Goal: Information Seeking & Learning: Check status

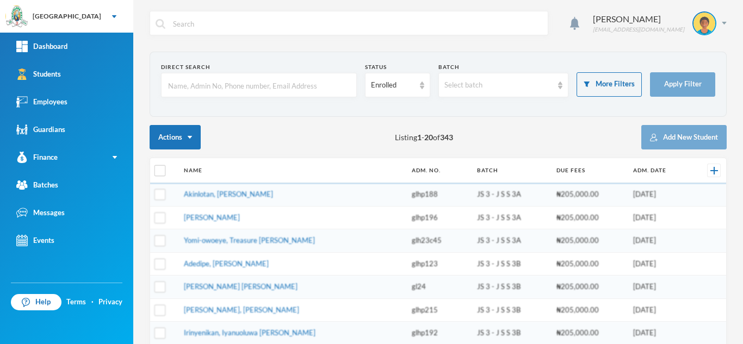
click at [209, 89] on input "text" at bounding box center [259, 85] width 184 height 24
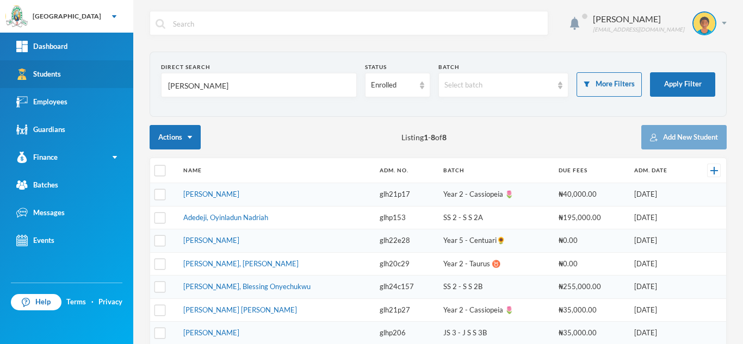
drag, startPoint x: 195, startPoint y: 91, endPoint x: 110, endPoint y: 67, distance: 88.3
click at [110, 67] on div "Greenland Hall Your Bluebic Account Greenland Hall Add a New School Dashboard S…" at bounding box center [371, 172] width 743 height 344
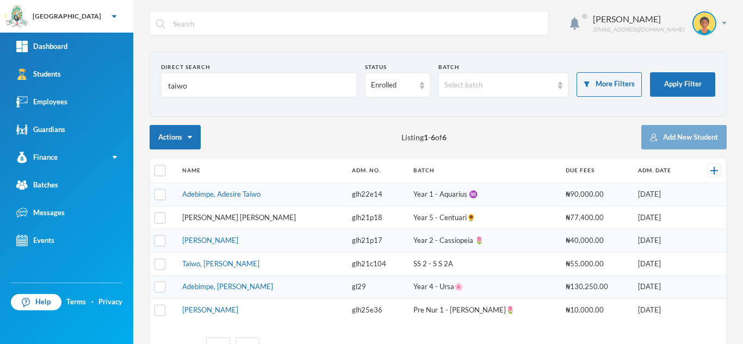
type input "taiwo"
click at [229, 217] on link "[PERSON_NAME] [PERSON_NAME]" at bounding box center [239, 217] width 114 height 9
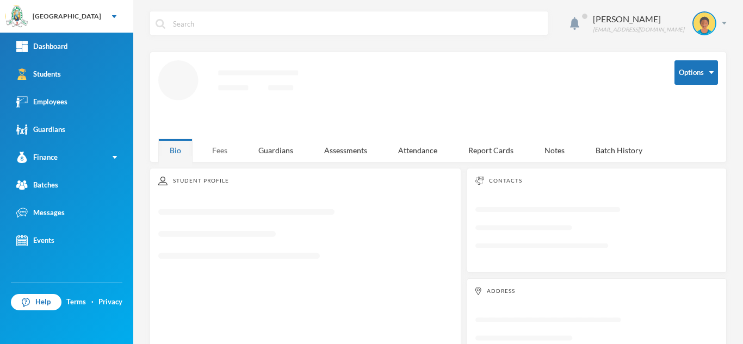
click at [221, 149] on div "Fees" at bounding box center [220, 150] width 38 height 23
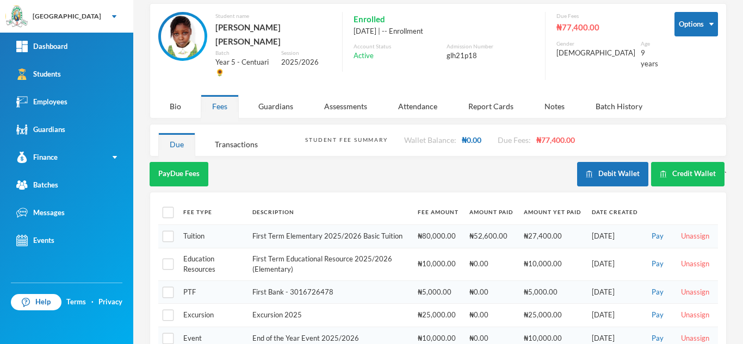
scroll to position [57, 0]
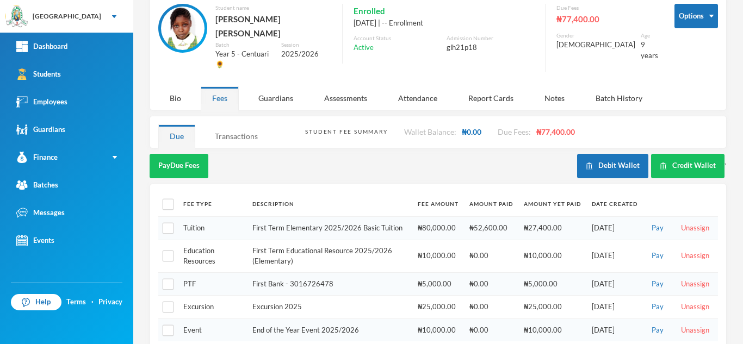
click at [246, 125] on div "Transactions" at bounding box center [236, 136] width 66 height 23
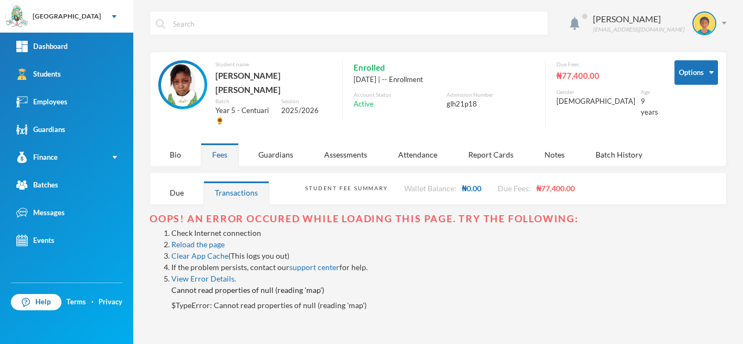
scroll to position [0, 0]
click at [191, 240] on link "Reload the page" at bounding box center [197, 244] width 53 height 9
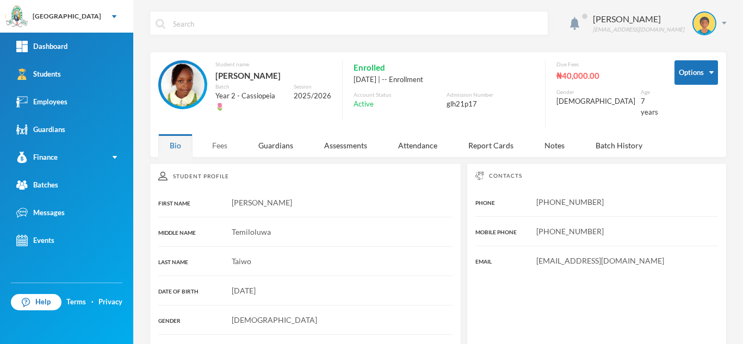
click at [227, 134] on div "Fees" at bounding box center [220, 145] width 38 height 23
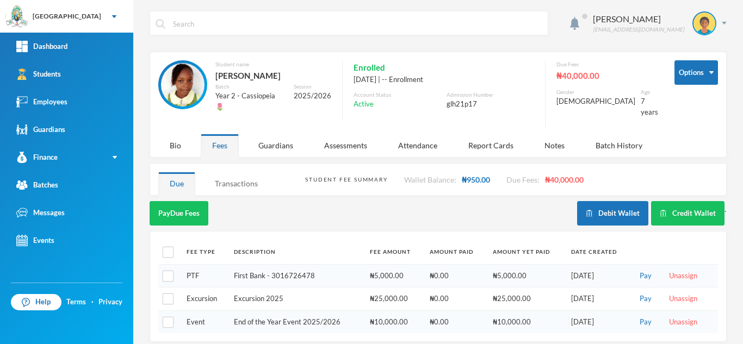
click at [235, 176] on div "Transactions" at bounding box center [236, 183] width 66 height 23
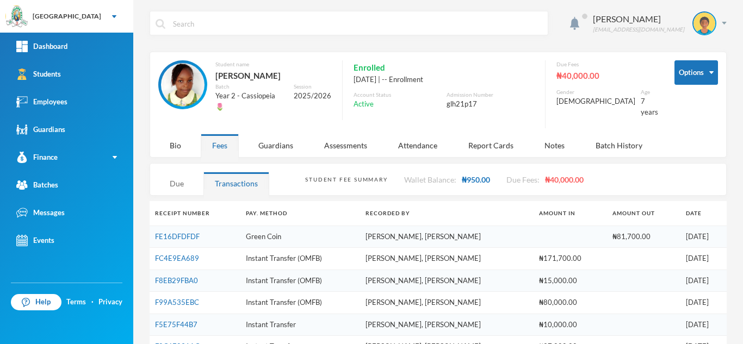
click at [173, 172] on div "Due" at bounding box center [176, 183] width 37 height 23
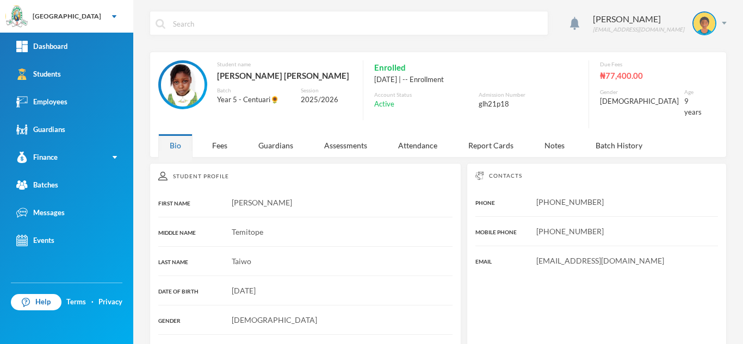
click at [222, 122] on div "Student name [PERSON_NAME] [PERSON_NAME] Batch Year 5 - Centuari🌻 Session 2025/…" at bounding box center [438, 96] width 560 height 73
click at [220, 136] on div "Fees" at bounding box center [220, 145] width 38 height 23
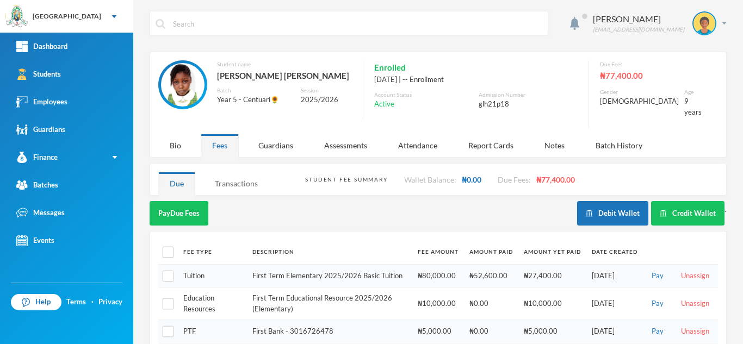
click at [245, 178] on div "Transactions" at bounding box center [236, 183] width 66 height 23
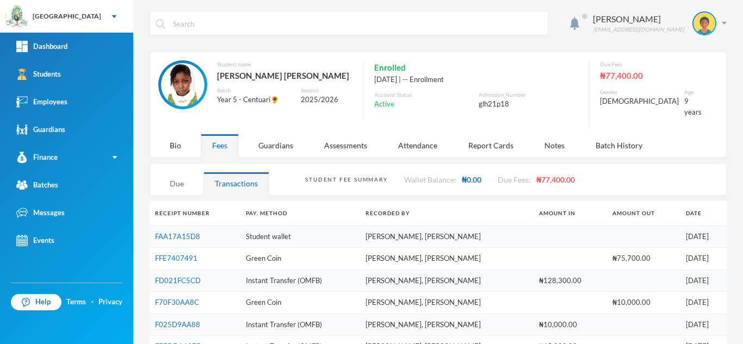
click at [185, 178] on div "Due" at bounding box center [176, 183] width 37 height 23
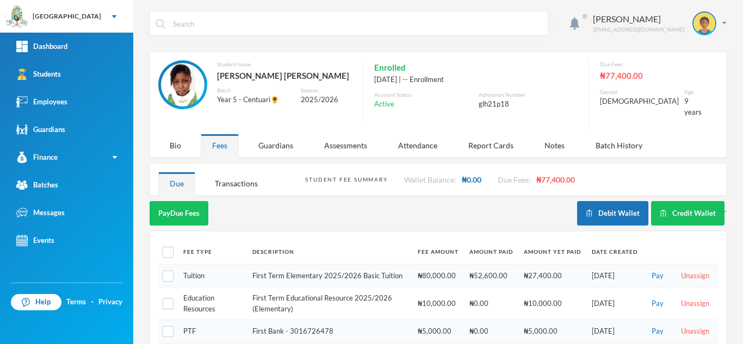
scroll to position [57, 0]
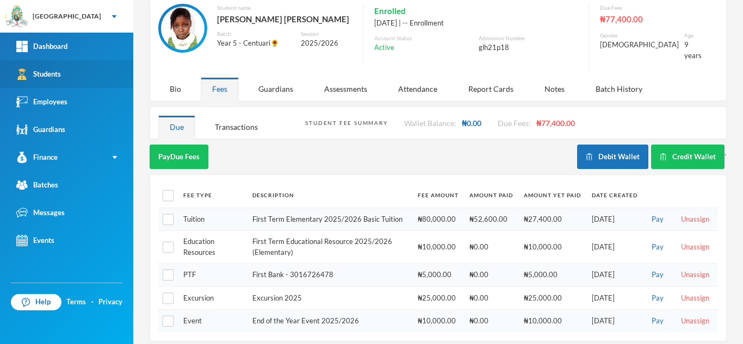
click at [77, 76] on link "Students" at bounding box center [66, 74] width 133 height 28
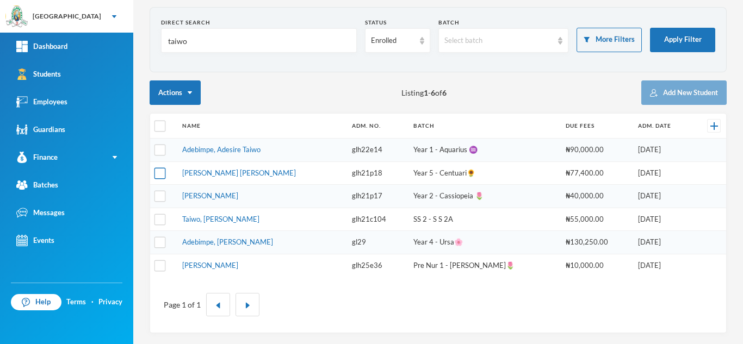
click at [159, 173] on input "checkbox" at bounding box center [159, 173] width 11 height 11
checkbox input "true"
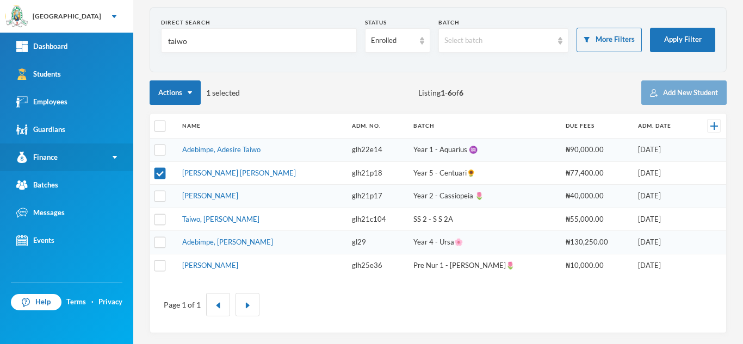
click at [95, 158] on link "Finance" at bounding box center [66, 158] width 133 height 28
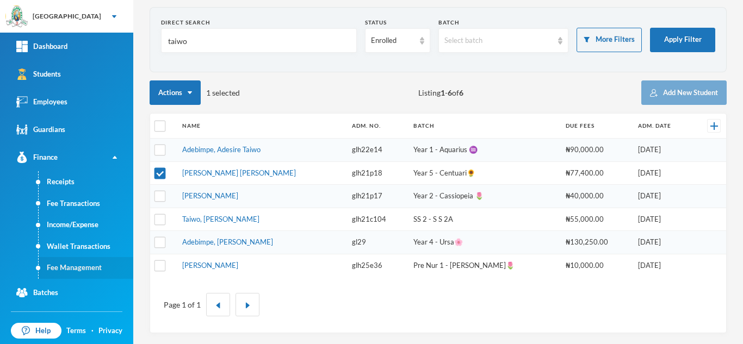
click at [83, 265] on link "Fee Management" at bounding box center [86, 268] width 95 height 22
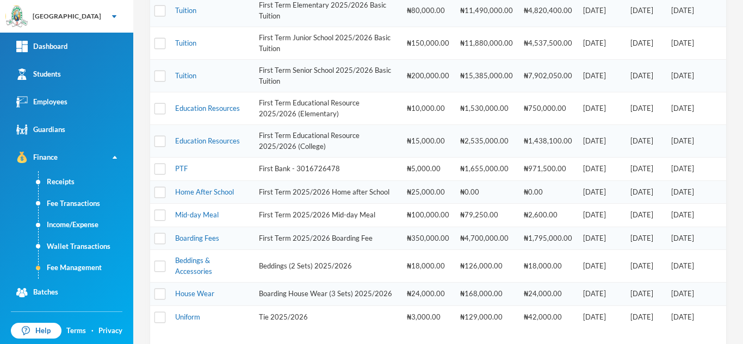
scroll to position [443, 0]
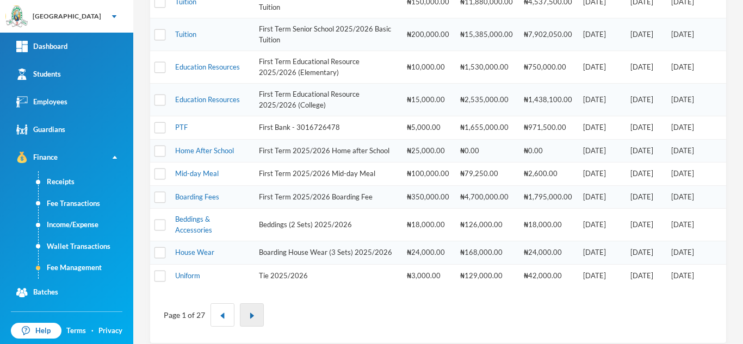
click at [252, 319] on img "button" at bounding box center [252, 316] width 7 height 7
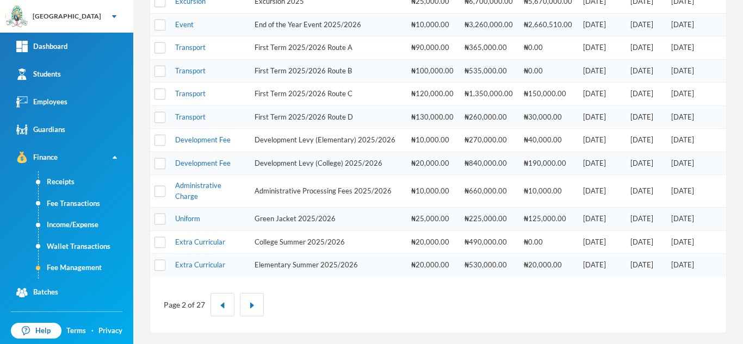
scroll to position [393, 0]
click at [224, 333] on div "Fee Type Description Amount Expected Balance Start Date Due Date Creation Date …" at bounding box center [438, 58] width 577 height 549
click at [225, 303] on img "button" at bounding box center [222, 305] width 7 height 7
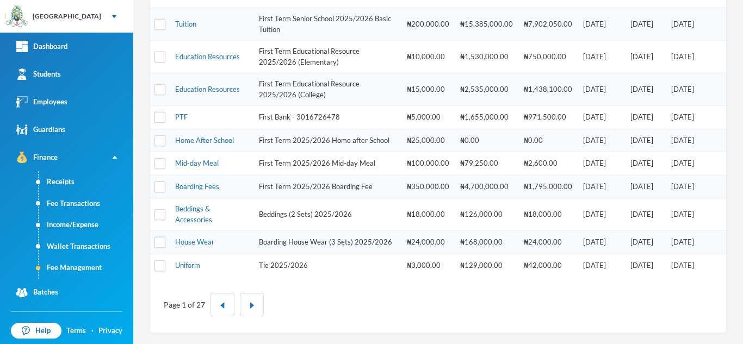
scroll to position [473, 0]
click at [250, 297] on button "button" at bounding box center [252, 304] width 24 height 23
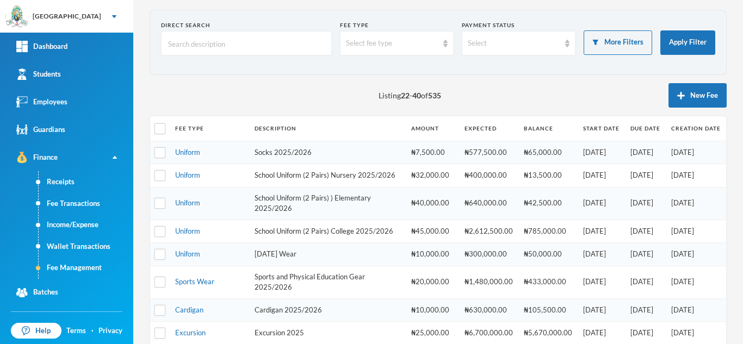
scroll to position [46, 0]
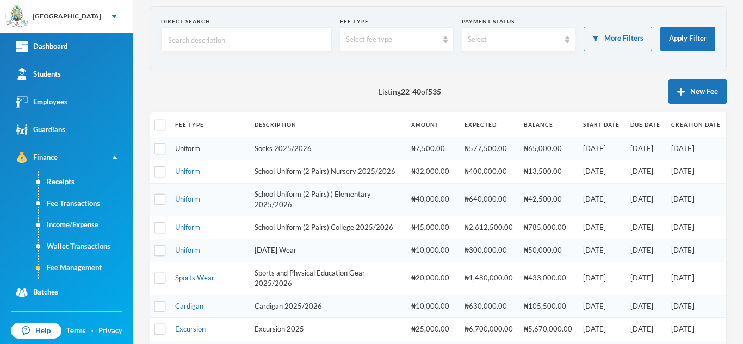
click at [191, 148] on link "Uniform" at bounding box center [187, 148] width 25 height 9
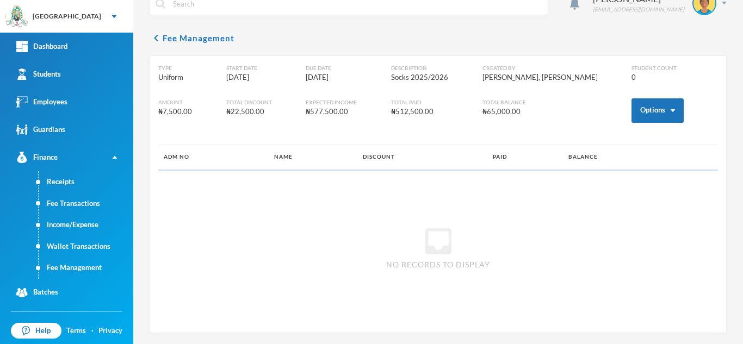
scroll to position [20, 0]
click at [640, 109] on button "Options" at bounding box center [657, 110] width 52 height 24
click at [602, 156] on button "Assign to ( 1 ) selected students" at bounding box center [618, 158] width 98 height 20
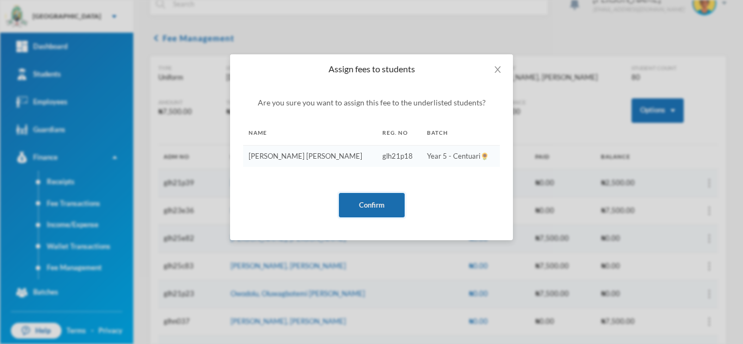
click at [374, 201] on button "Confirm" at bounding box center [372, 205] width 66 height 24
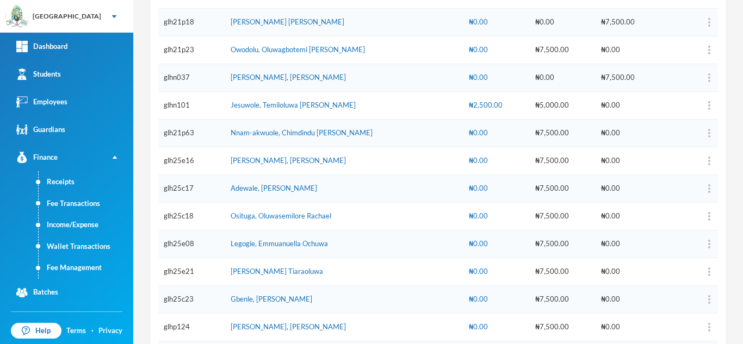
scroll to position [214, 0]
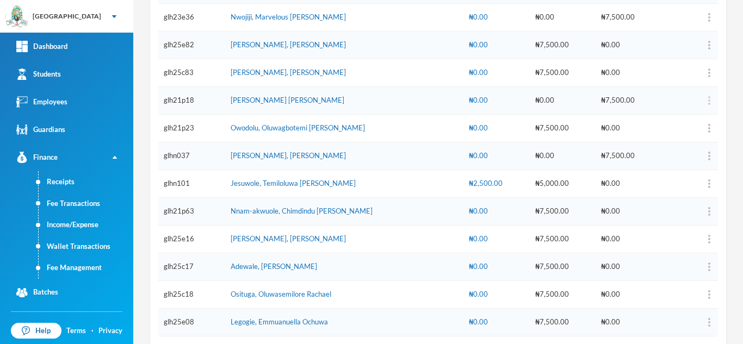
click at [708, 100] on img "button" at bounding box center [709, 100] width 2 height 9
click at [664, 132] on button "Add Discount" at bounding box center [670, 132] width 44 height 20
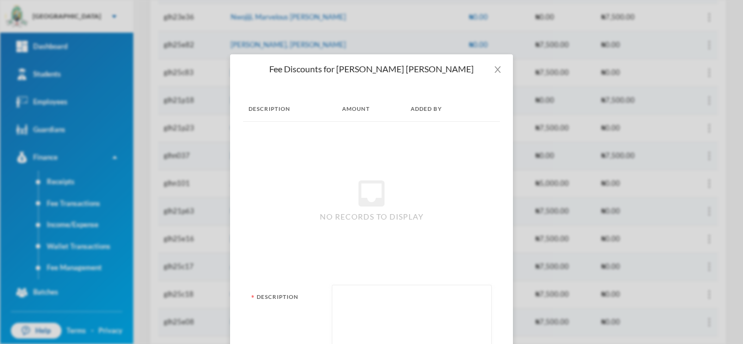
click at [367, 327] on textarea at bounding box center [412, 320] width 148 height 59
click at [351, 299] on textarea "twon socks" at bounding box center [412, 320] width 148 height 59
type textarea "two socks"
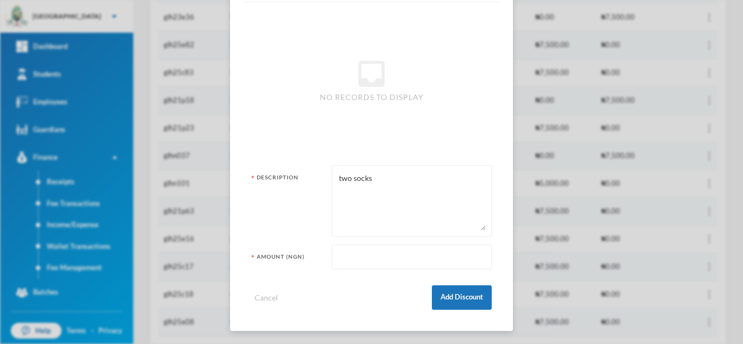
click at [368, 251] on input "text" at bounding box center [412, 257] width 148 height 24
type input "2500"
click at [442, 296] on button "Add Discount" at bounding box center [462, 298] width 60 height 24
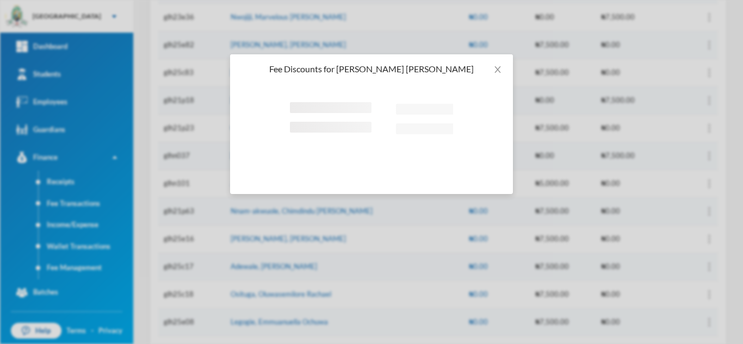
scroll to position [0, 0]
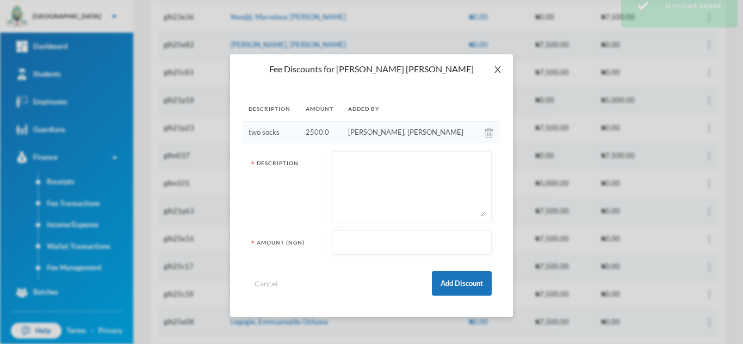
click at [492, 72] on span "Close" at bounding box center [497, 69] width 30 height 30
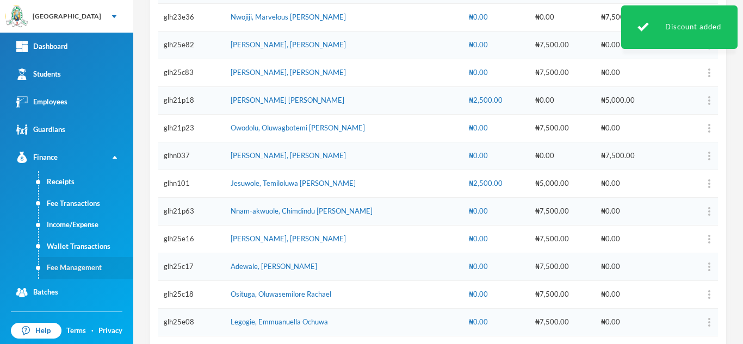
click at [68, 268] on link "Fee Management" at bounding box center [86, 268] width 95 height 22
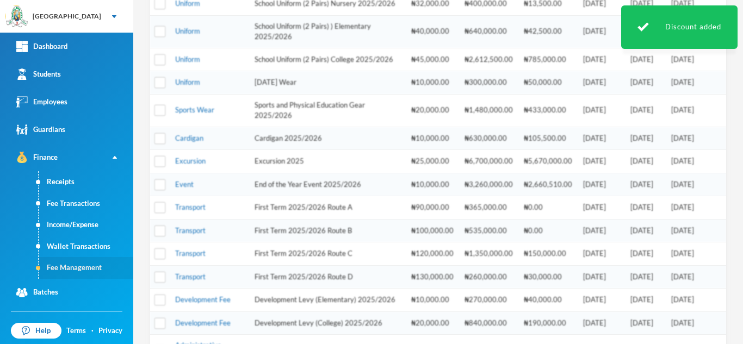
scroll to position [219, 0]
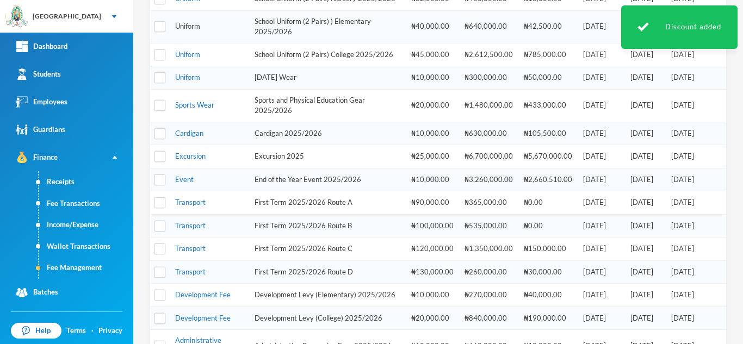
click at [191, 30] on link "Uniform" at bounding box center [187, 26] width 25 height 9
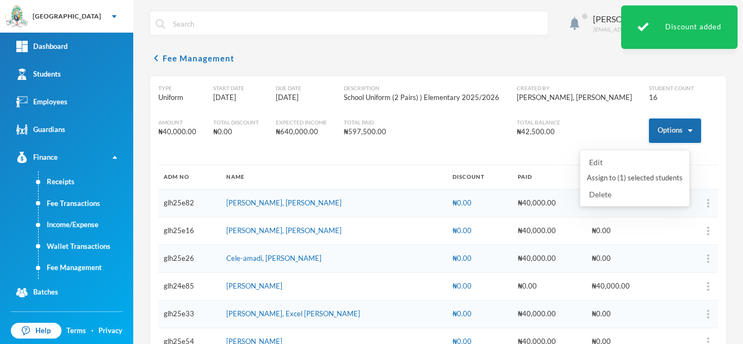
click at [655, 132] on button "Options" at bounding box center [675, 131] width 52 height 24
click at [633, 172] on button "Assign to ( 1 ) selected students" at bounding box center [635, 179] width 98 height 20
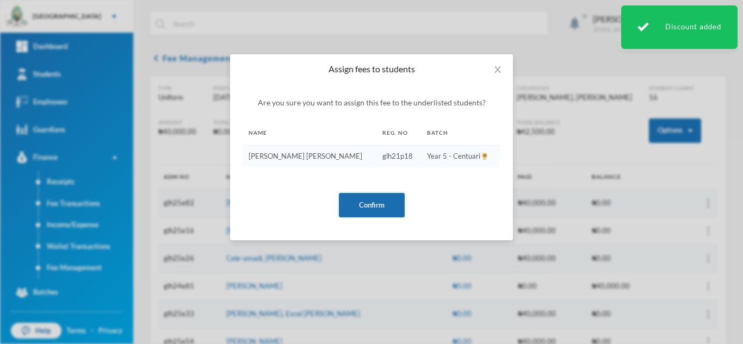
click at [374, 207] on button "Confirm" at bounding box center [372, 205] width 66 height 24
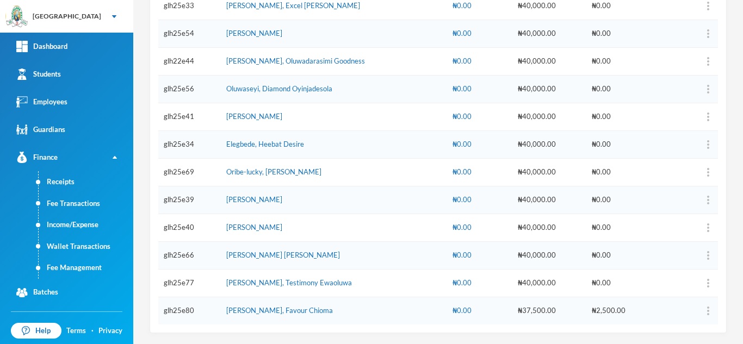
scroll to position [110, 0]
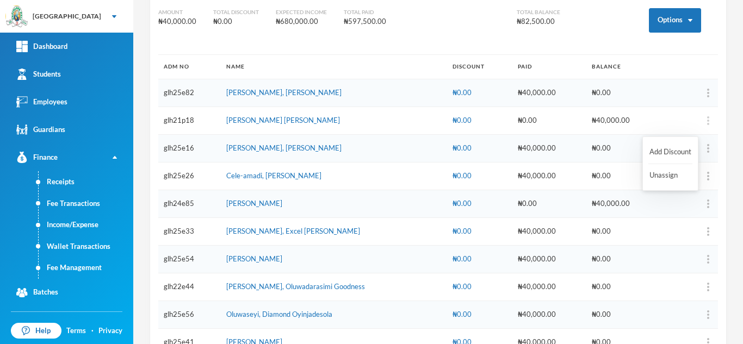
click at [707, 122] on img "button" at bounding box center [708, 120] width 2 height 9
click at [667, 150] on button "Add Discount" at bounding box center [670, 152] width 44 height 20
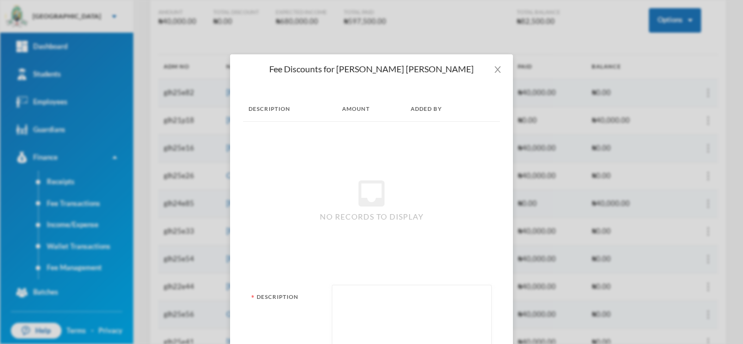
click at [369, 312] on textarea at bounding box center [412, 320] width 148 height 59
type textarea "a pair"
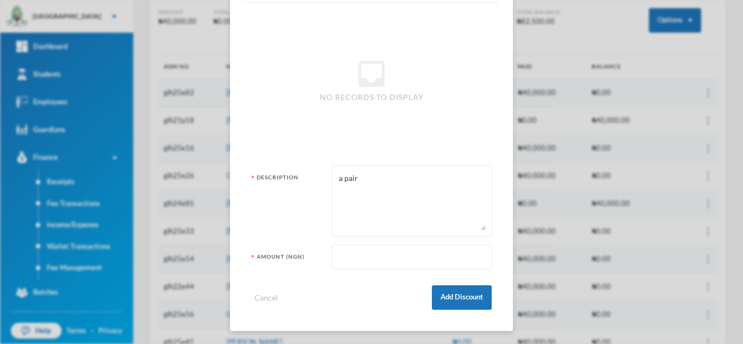
click at [333, 259] on div at bounding box center [412, 257] width 160 height 24
click at [363, 257] on input "text" at bounding box center [412, 257] width 148 height 24
type input "20000"
click at [451, 296] on button "Add Discount" at bounding box center [462, 298] width 60 height 24
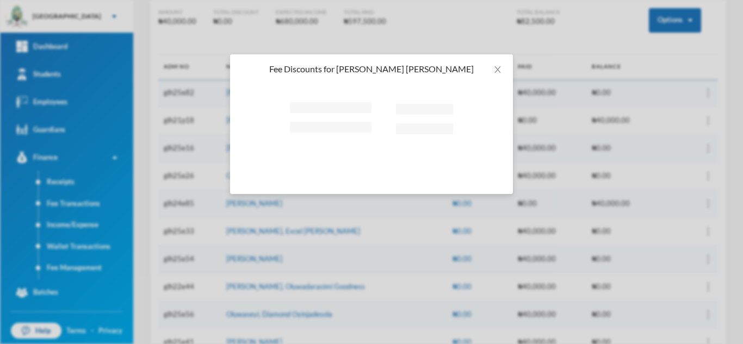
scroll to position [0, 0]
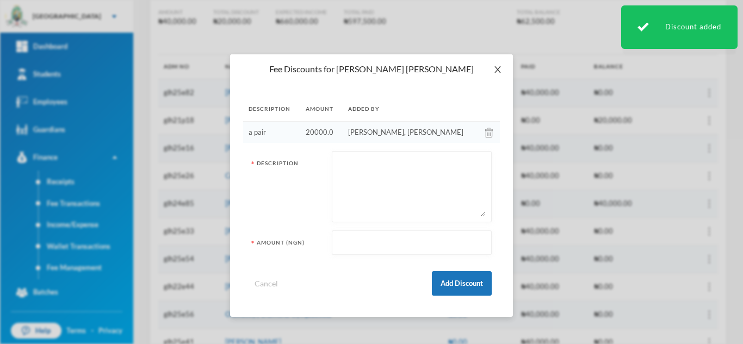
click at [502, 73] on span "Close" at bounding box center [497, 69] width 30 height 30
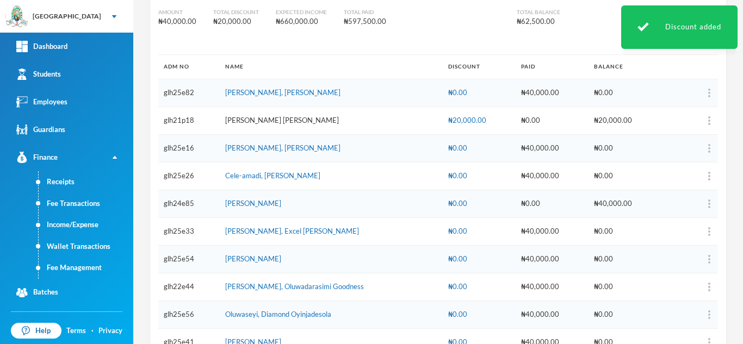
click at [276, 122] on link "[PERSON_NAME] [PERSON_NAME]" at bounding box center [282, 120] width 114 height 9
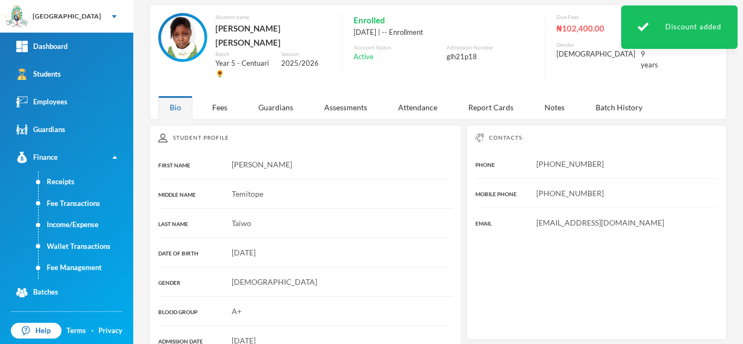
scroll to position [110, 0]
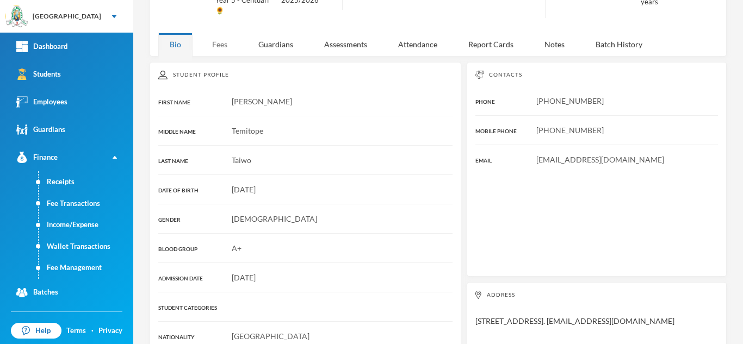
click at [219, 33] on div "Fees" at bounding box center [220, 44] width 38 height 23
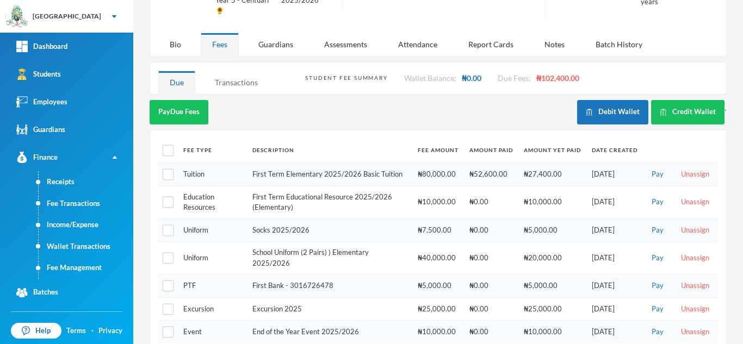
click at [224, 71] on div "Transactions" at bounding box center [236, 82] width 66 height 23
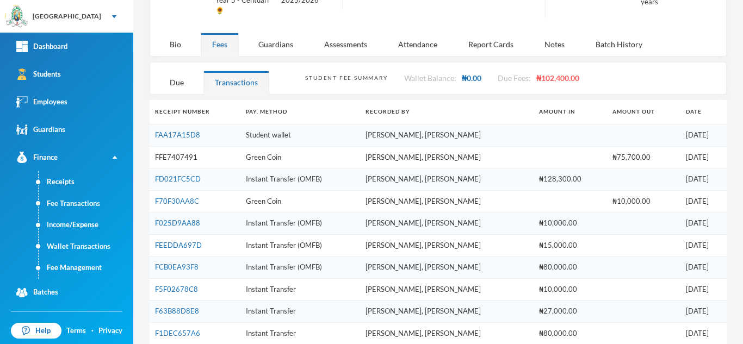
click at [188, 153] on link "FFE7407491" at bounding box center [176, 157] width 42 height 9
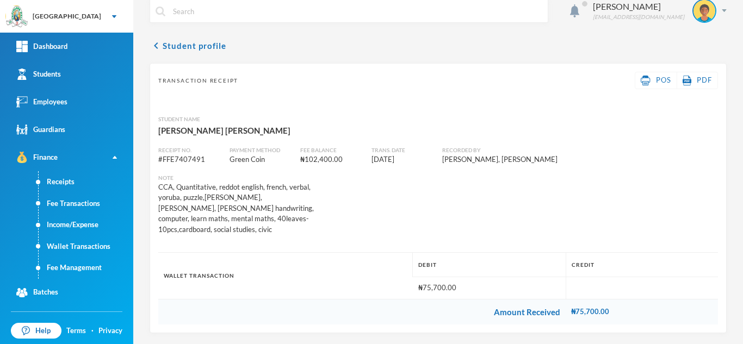
scroll to position [13, 0]
click at [185, 45] on button "chevron_left Student profile" at bounding box center [188, 45] width 77 height 13
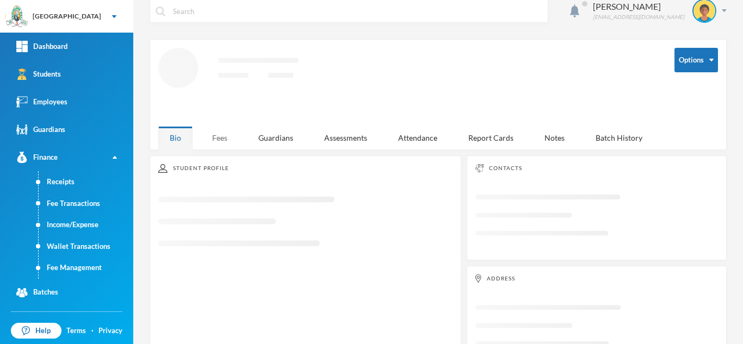
click at [223, 130] on div "Fees" at bounding box center [220, 137] width 38 height 23
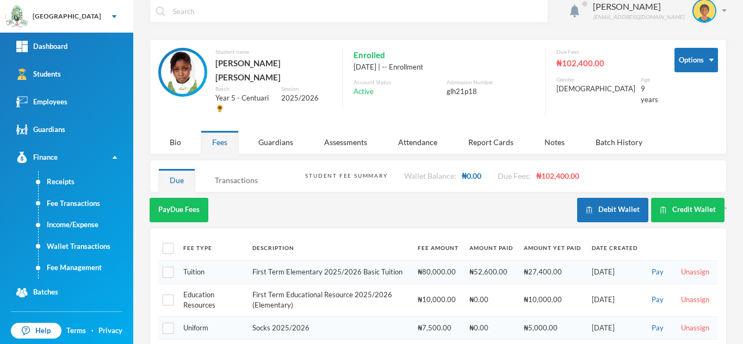
click at [223, 169] on div "Transactions" at bounding box center [236, 180] width 66 height 23
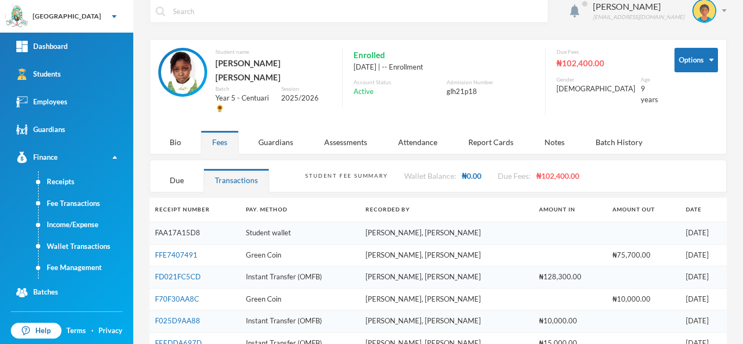
click at [194, 228] on link "FAA17A15D8" at bounding box center [177, 232] width 45 height 9
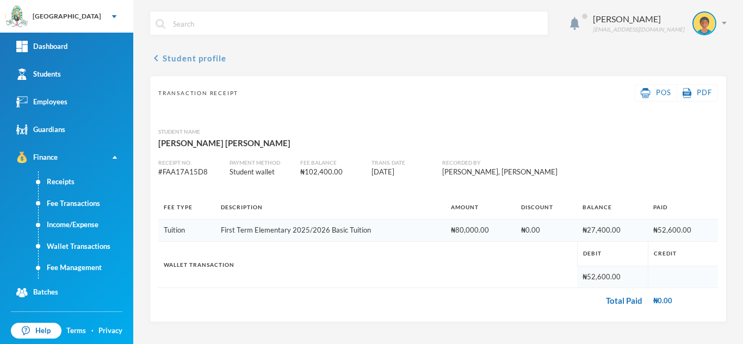
click at [178, 60] on button "chevron_left Student profile" at bounding box center [188, 58] width 77 height 13
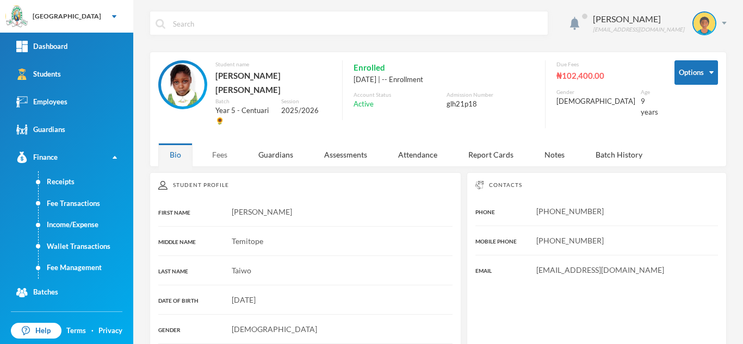
click at [221, 143] on div "Fees" at bounding box center [220, 154] width 38 height 23
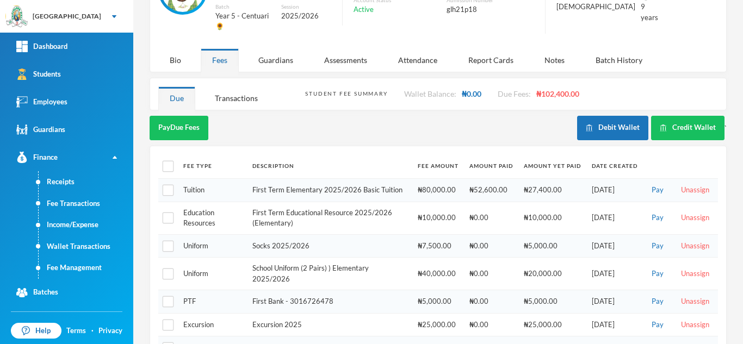
scroll to position [97, 0]
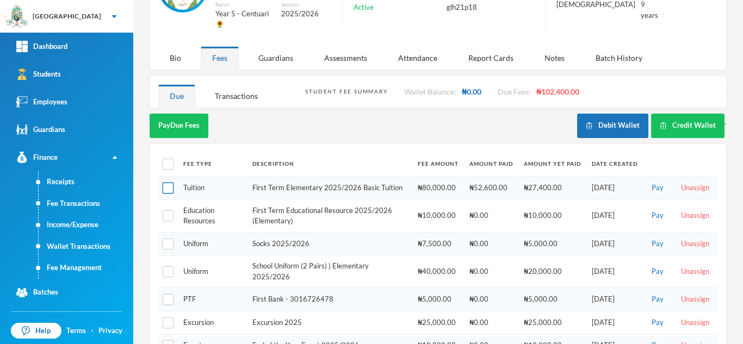
click at [167, 183] on input "checkbox" at bounding box center [168, 188] width 11 height 11
checkbox input "true"
click at [163, 210] on input "checkbox" at bounding box center [168, 215] width 11 height 11
checkbox input "true"
click at [166, 238] on input "checkbox" at bounding box center [168, 243] width 11 height 11
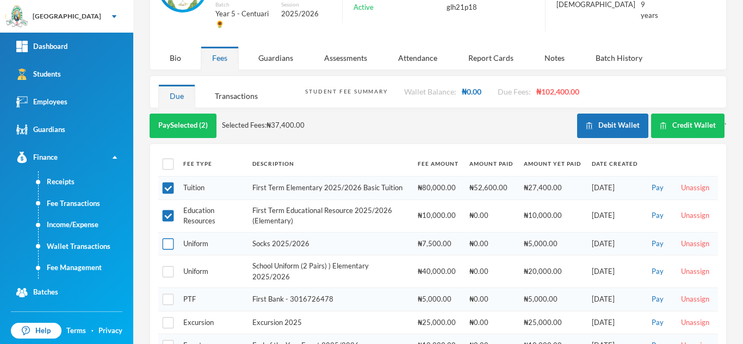
checkbox input "true"
click at [169, 266] on input "checkbox" at bounding box center [168, 271] width 11 height 11
checkbox input "true"
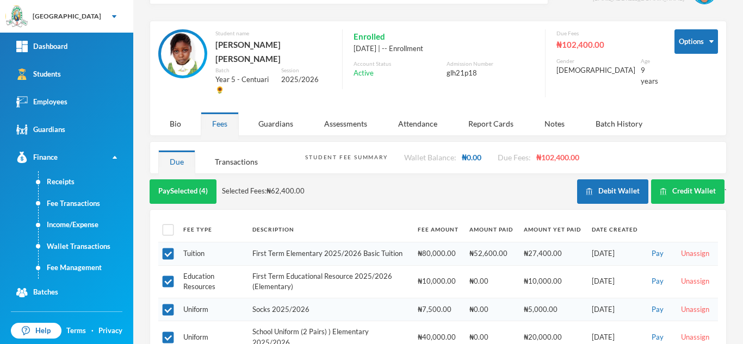
scroll to position [32, 0]
